Goal: Transaction & Acquisition: Subscribe to service/newsletter

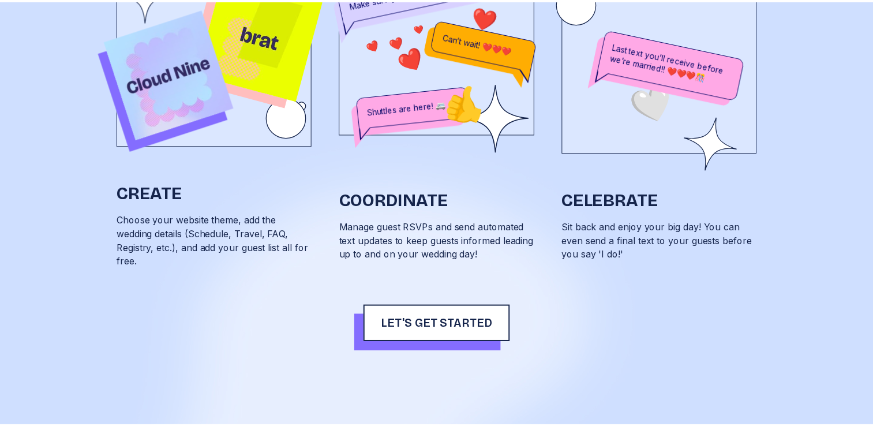
scroll to position [776, 0]
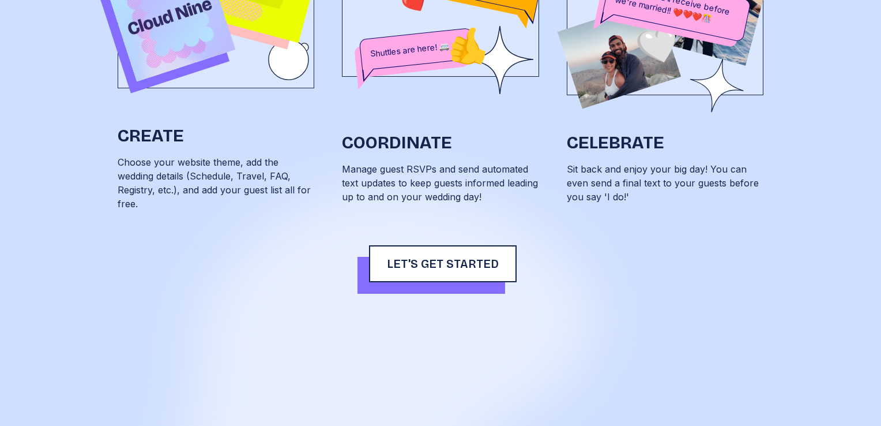
click at [475, 258] on span "Let's get started" at bounding box center [443, 264] width 112 height 14
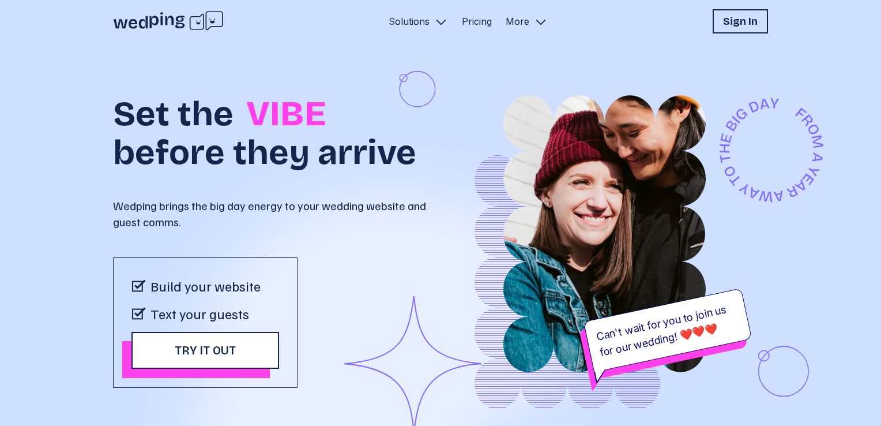
click at [475, 20] on link "Pricing" at bounding box center [477, 21] width 30 height 14
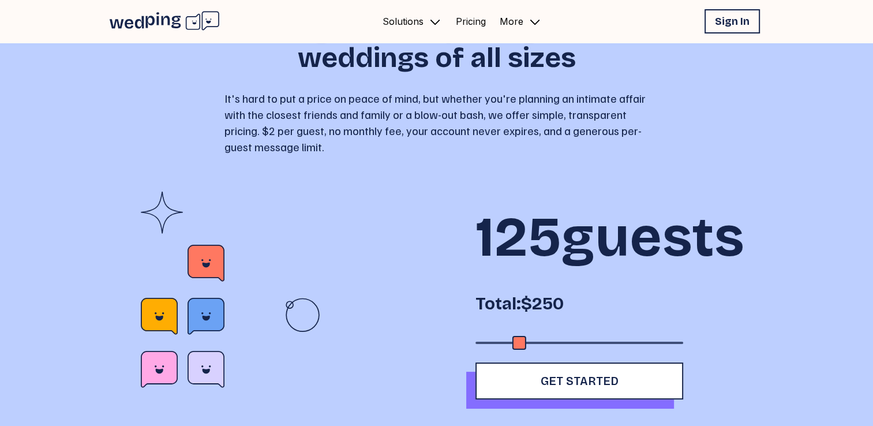
scroll to position [173, 0]
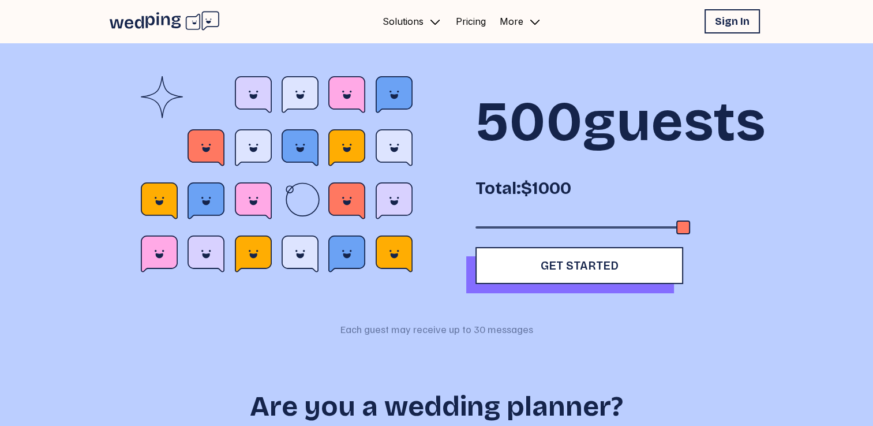
drag, startPoint x: 521, startPoint y: 282, endPoint x: 687, endPoint y: 283, distance: 165.5
click at [687, 234] on div "Accessibility label" at bounding box center [683, 227] width 14 height 14
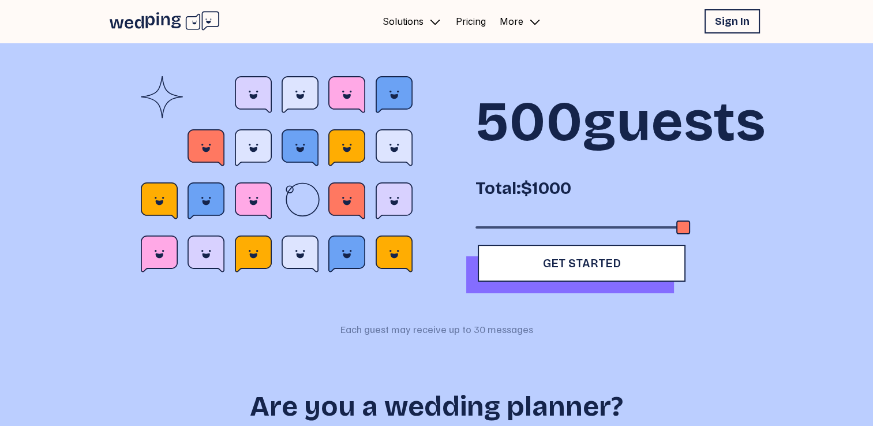
click at [574, 281] on button "Get Started" at bounding box center [582, 263] width 208 height 37
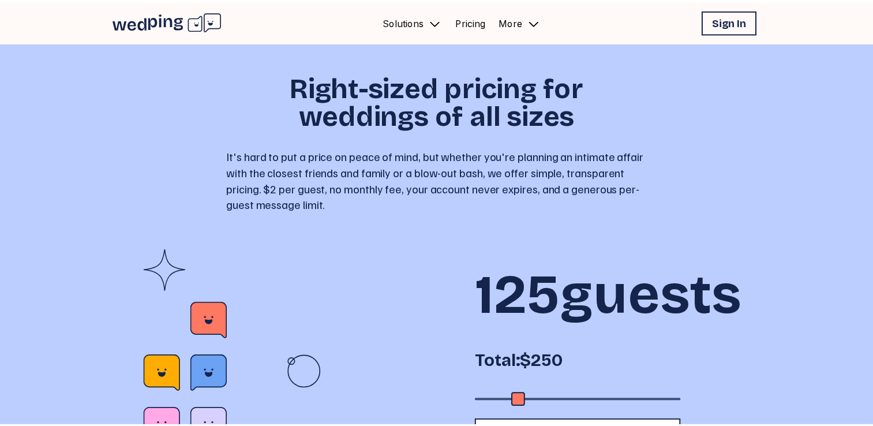
scroll to position [173, 0]
